Goal: Task Accomplishment & Management: Use online tool/utility

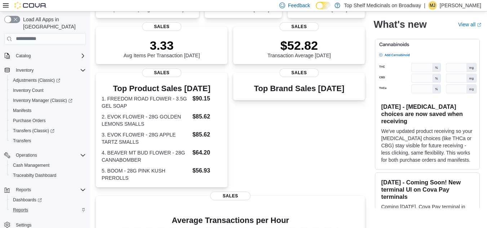
scroll to position [144, 0]
click at [20, 207] on span "Reports" at bounding box center [20, 210] width 15 height 6
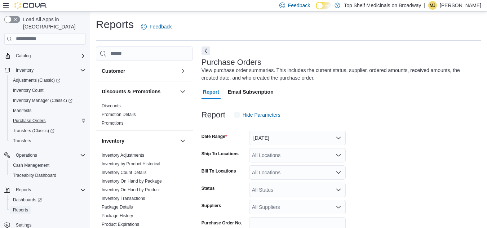
scroll to position [23, 0]
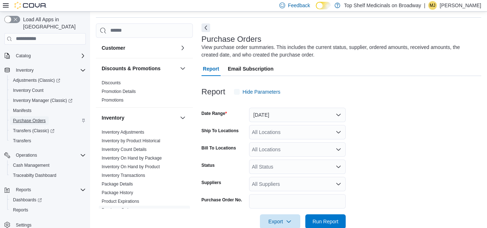
click at [19, 118] on span "Purchase Orders" at bounding box center [29, 121] width 33 height 6
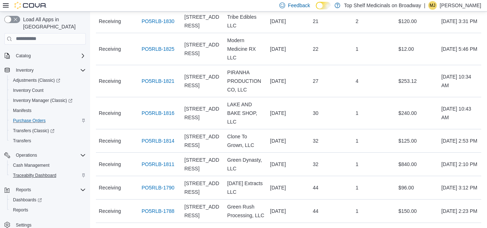
scroll to position [144, 0]
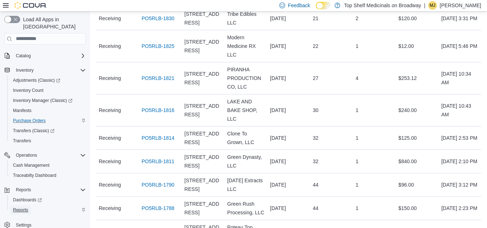
click at [23, 207] on span "Reports" at bounding box center [20, 210] width 15 height 6
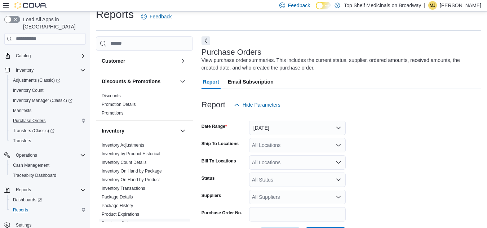
scroll to position [24, 0]
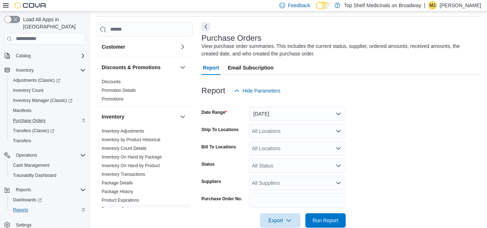
click at [9, 20] on button "button" at bounding box center [12, 19] width 16 height 7
click at [206, 28] on button "Next" at bounding box center [205, 26] width 9 height 9
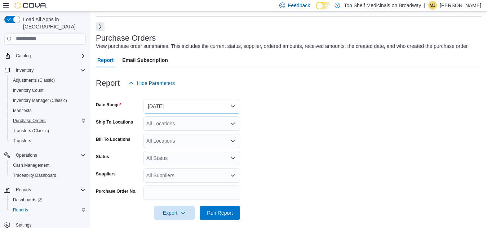
click at [168, 110] on button "[DATE]" at bounding box center [191, 106] width 97 height 14
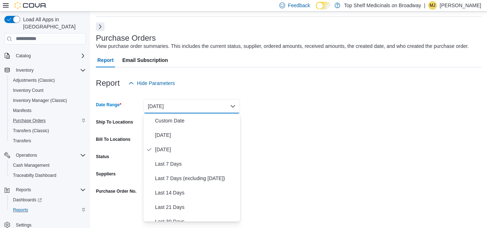
scroll to position [36, 0]
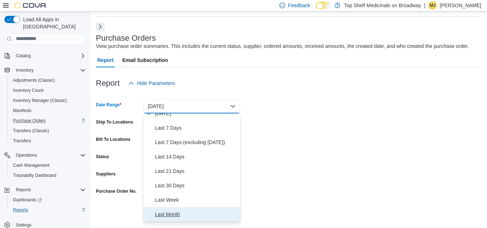
click at [161, 214] on span "Last Month" at bounding box center [196, 214] width 82 height 9
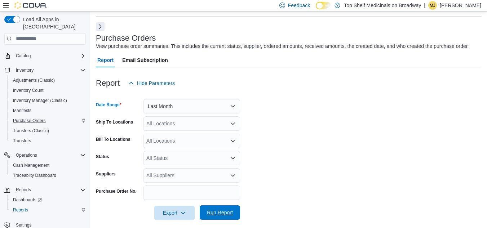
click at [222, 214] on span "Run Report" at bounding box center [220, 212] width 26 height 7
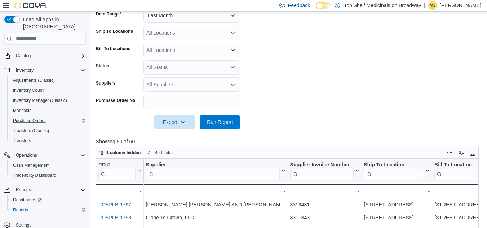
scroll to position [204, 0]
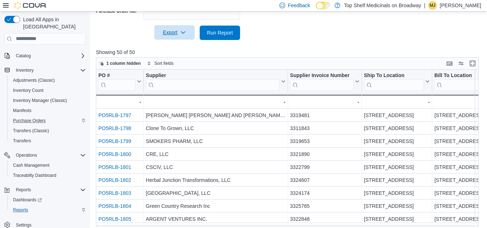
click at [186, 31] on span "Export" at bounding box center [175, 32] width 32 height 14
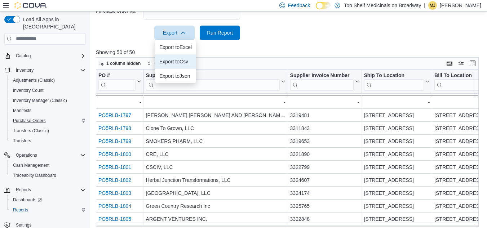
click at [178, 62] on span "Export to Csv" at bounding box center [175, 62] width 32 height 6
